Goal: Information Seeking & Learning: Learn about a topic

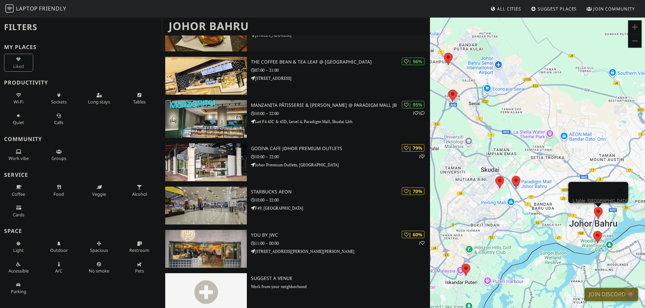
scroll to position [129, 0]
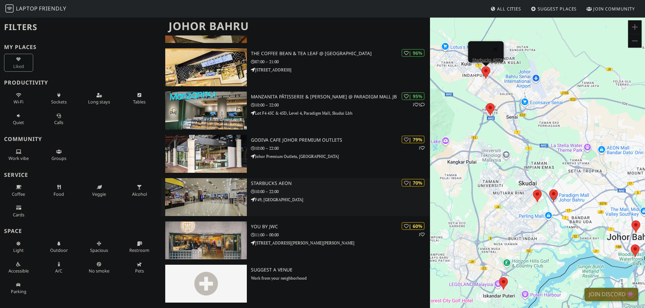
click at [318, 191] on p "10:00 – 22:00" at bounding box center [340, 192] width 179 height 6
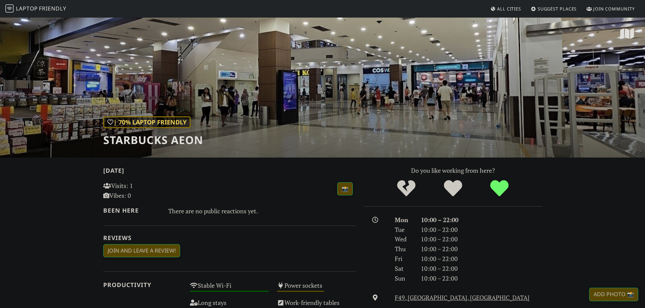
click at [381, 96] on div "| 70% Laptop Friendly Starbucks AEON" at bounding box center [322, 87] width 645 height 141
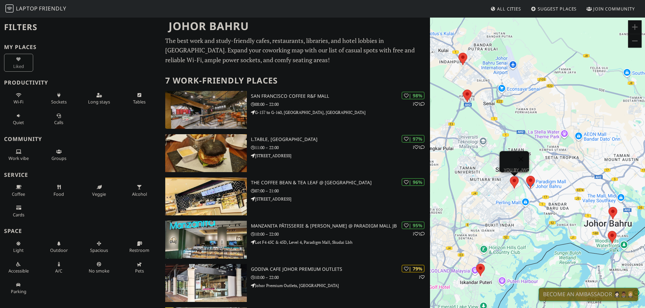
scroll to position [129, 0]
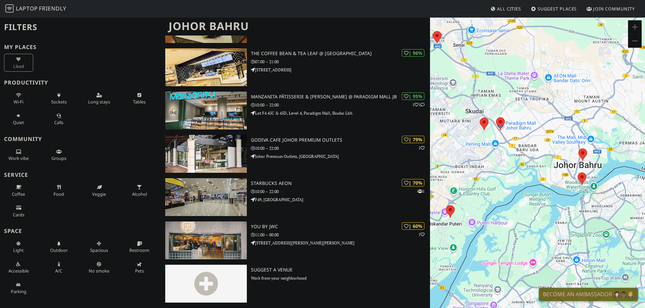
drag, startPoint x: 593, startPoint y: 179, endPoint x: 562, endPoint y: 120, distance: 66.5
click at [562, 120] on div "To navigate, press the arrow keys." at bounding box center [537, 171] width 215 height 308
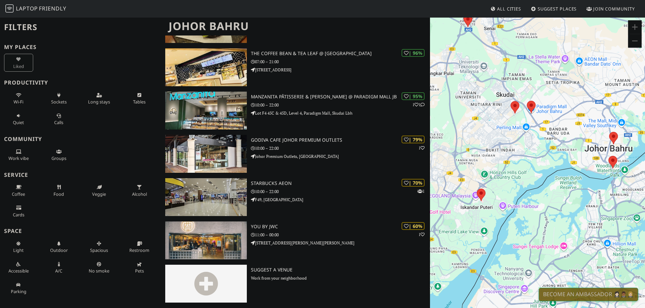
drag, startPoint x: 520, startPoint y: 211, endPoint x: 551, endPoint y: 194, distance: 35.1
click at [551, 194] on div "To navigate, press the arrow keys." at bounding box center [537, 171] width 215 height 308
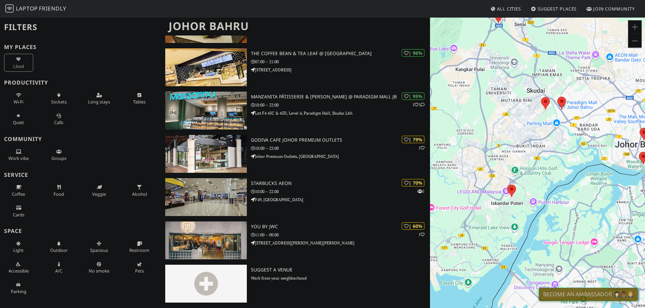
click at [493, 191] on div "To navigate, press the arrow keys." at bounding box center [537, 171] width 215 height 308
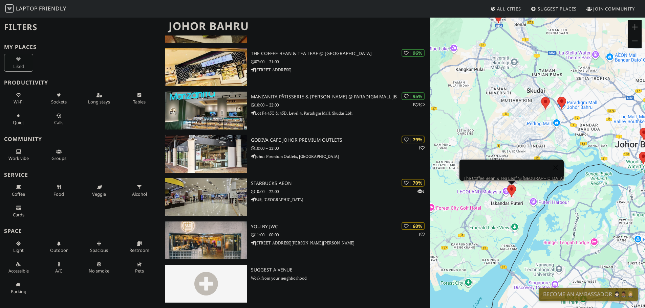
click at [507, 185] on area at bounding box center [507, 185] width 0 height 0
click at [511, 176] on link "The Coffee Bean & Tea Leaf @ Gleneagles Hospital Medini" at bounding box center [513, 178] width 100 height 5
